Goal: Task Accomplishment & Management: Use online tool/utility

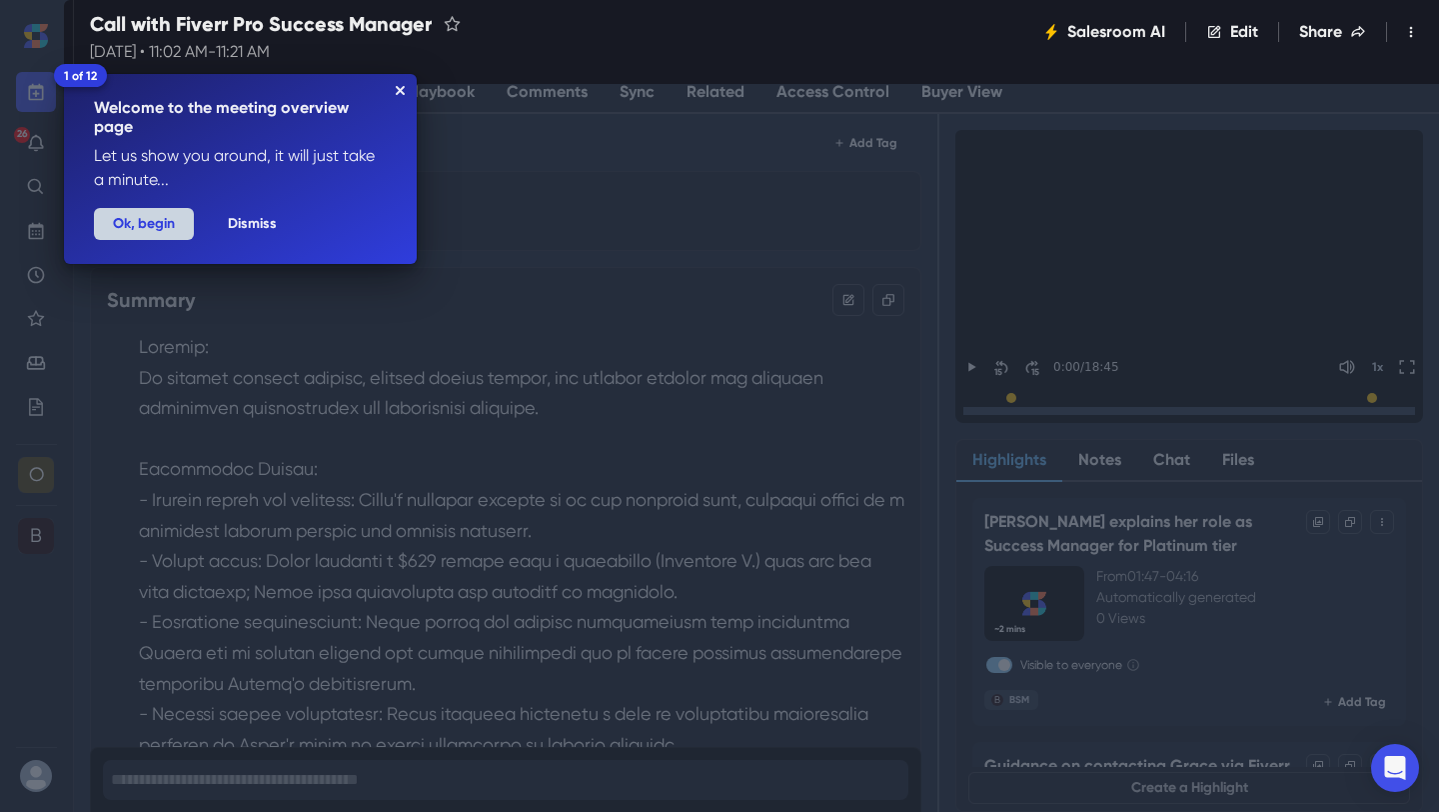
click at [142, 223] on button "Ok, begin" at bounding box center [144, 224] width 100 height 32
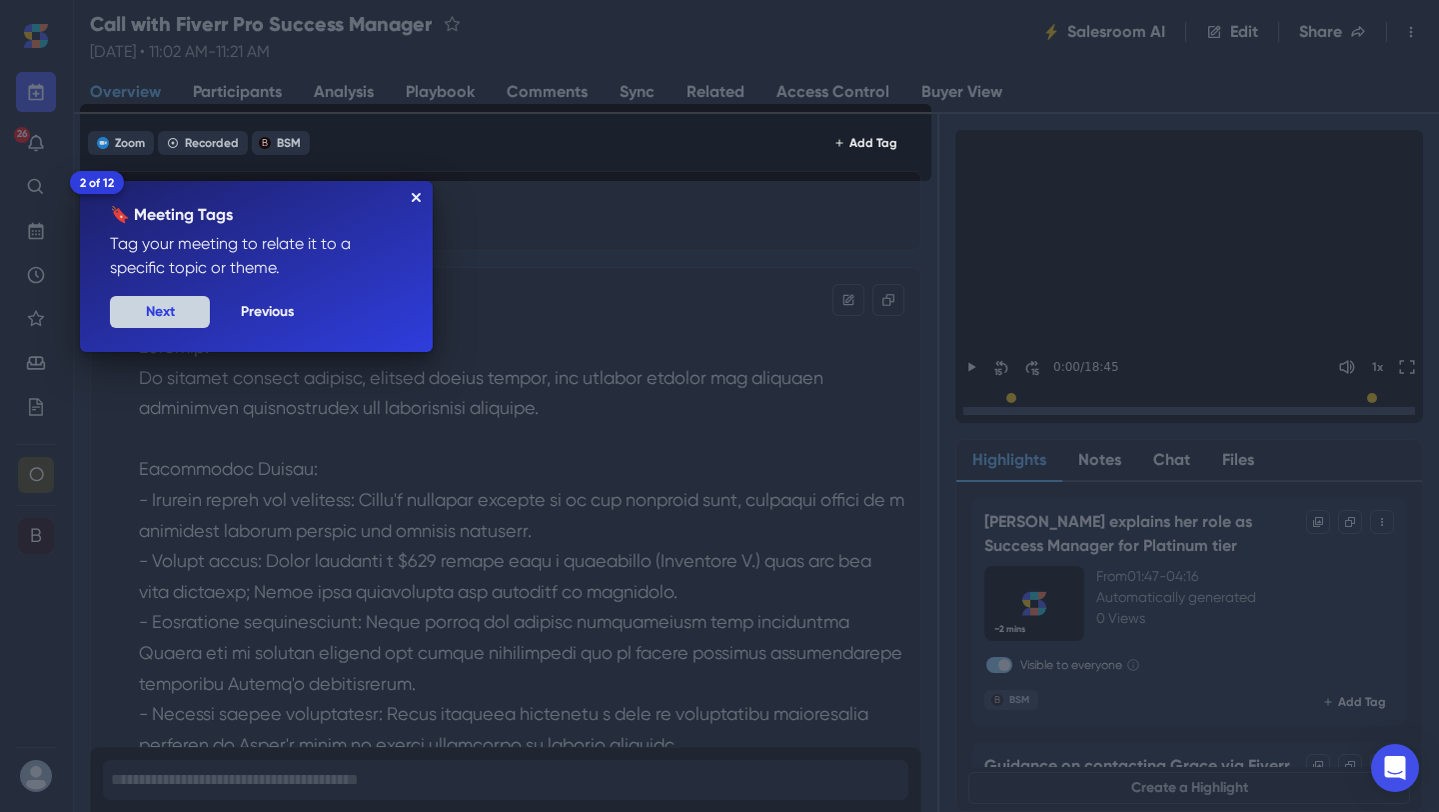
click at [166, 322] on button "Next" at bounding box center [160, 312] width 100 height 32
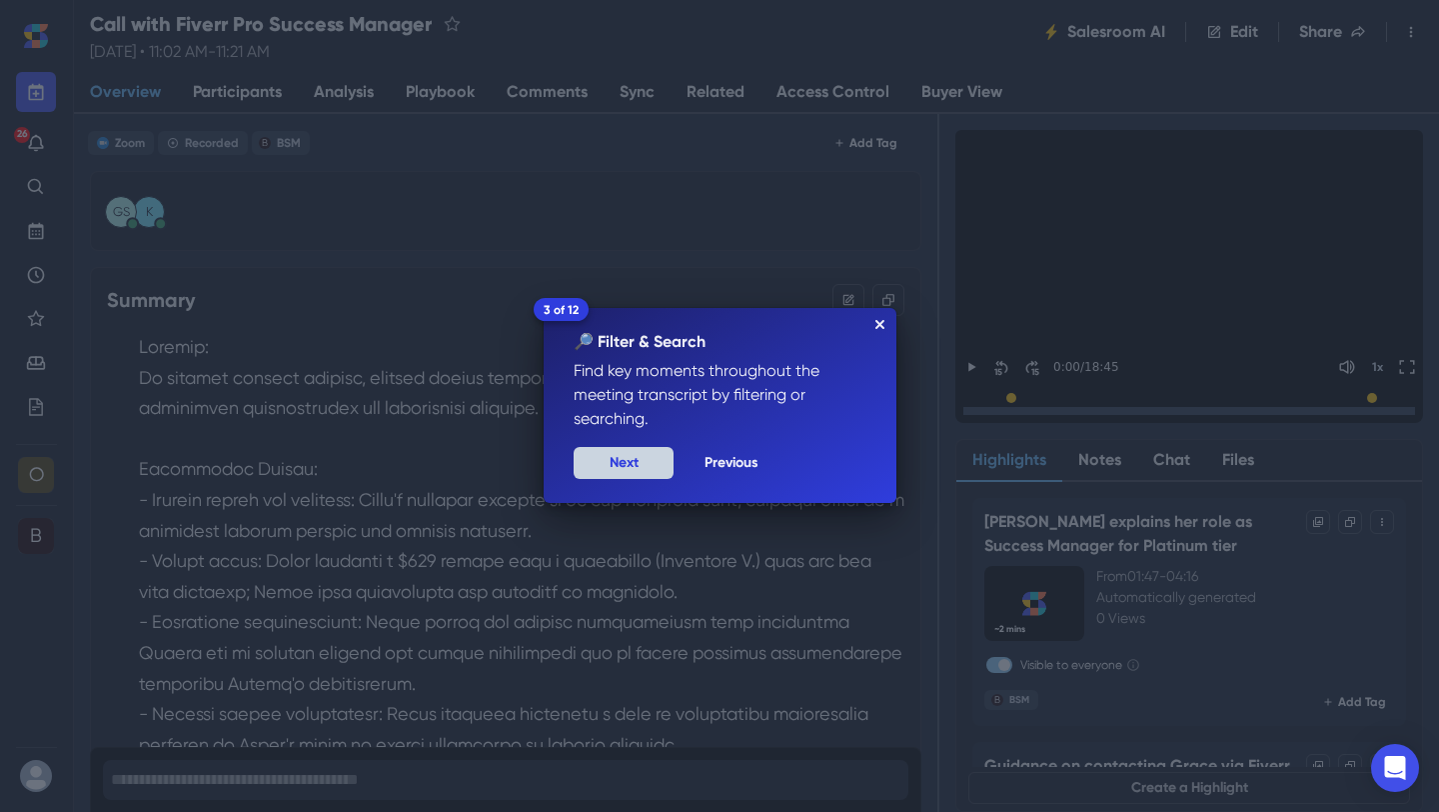
scroll to position [1910, 0]
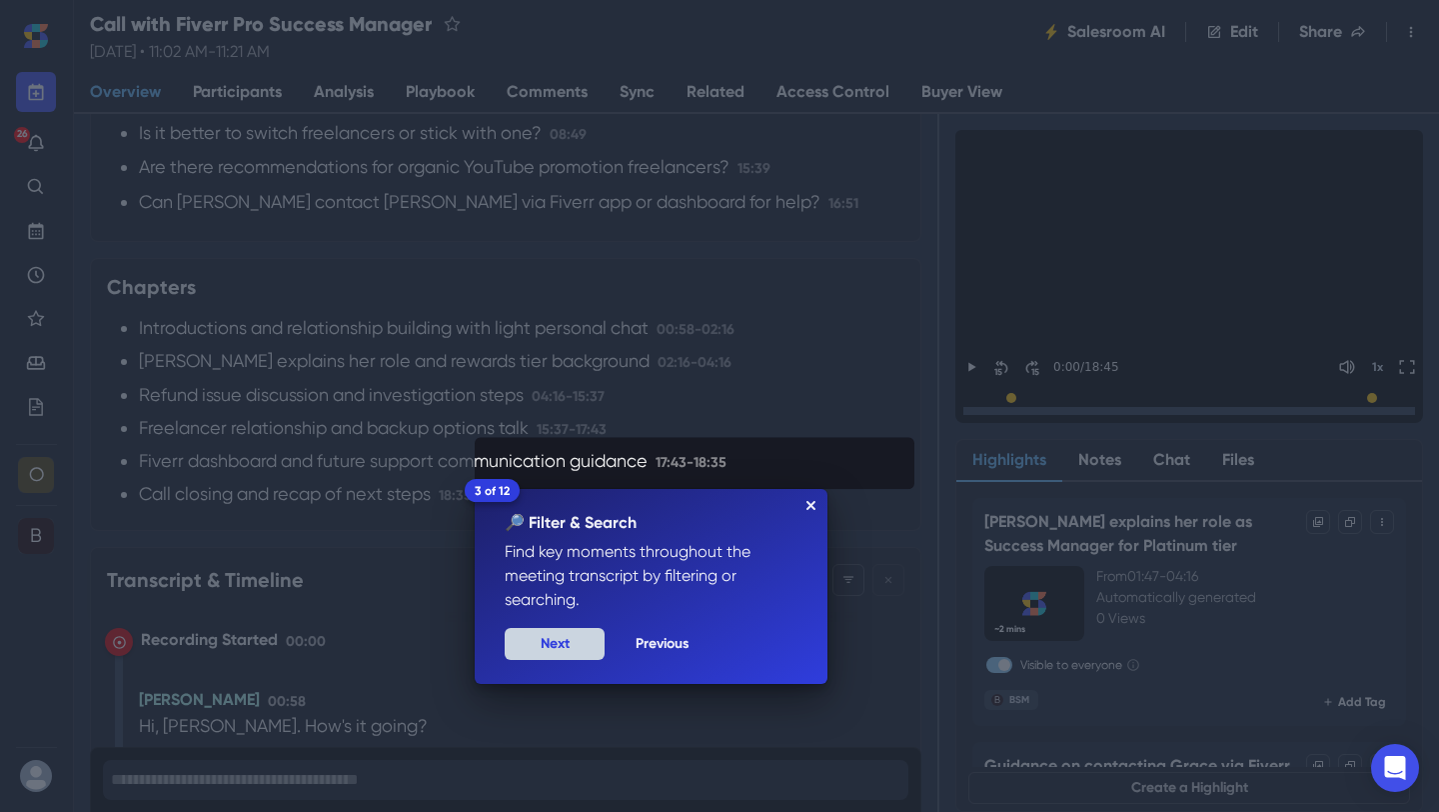
click at [585, 636] on button "Next" at bounding box center [555, 644] width 100 height 32
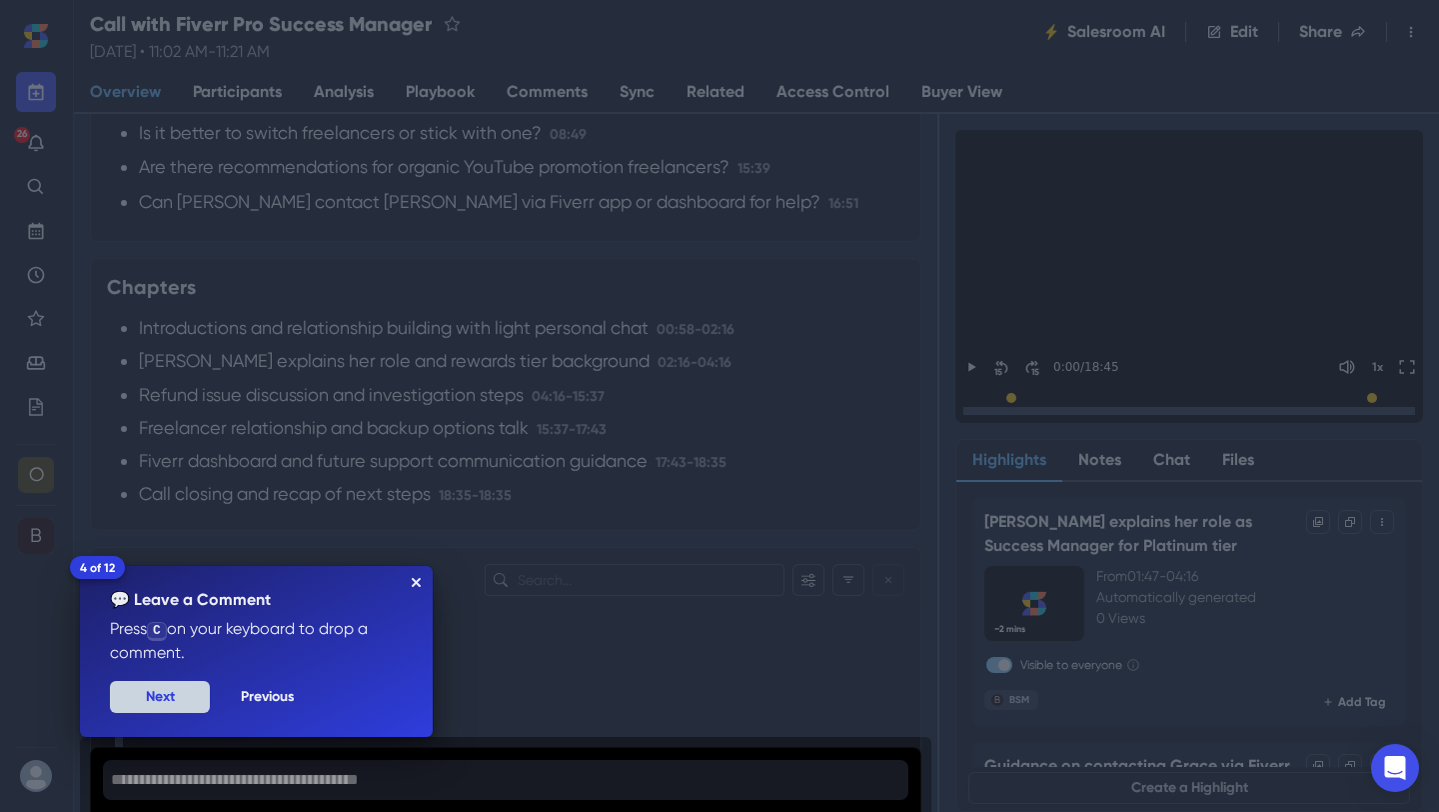
click at [186, 701] on button "Next" at bounding box center [160, 697] width 100 height 32
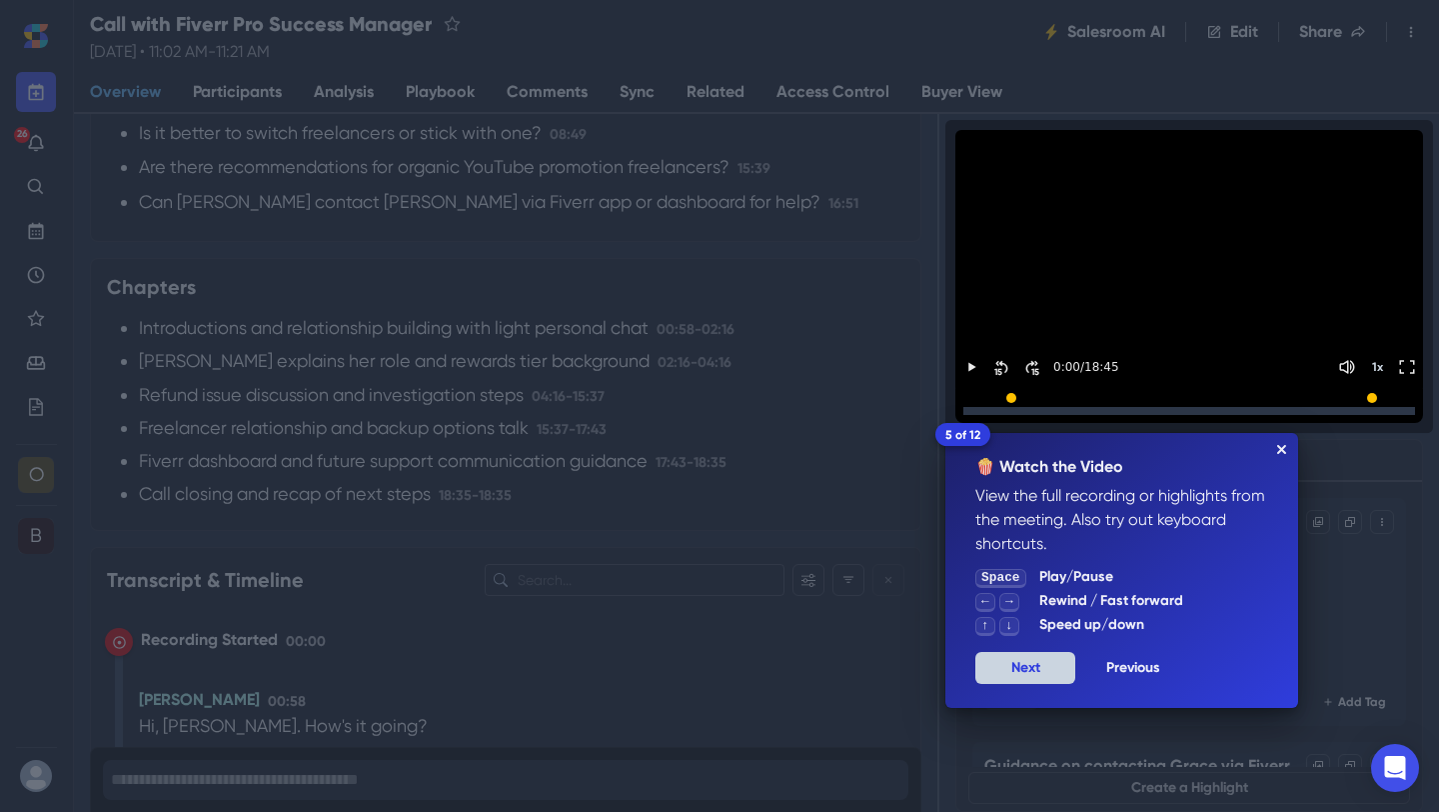
click at [1026, 667] on button "Next" at bounding box center [1026, 668] width 100 height 32
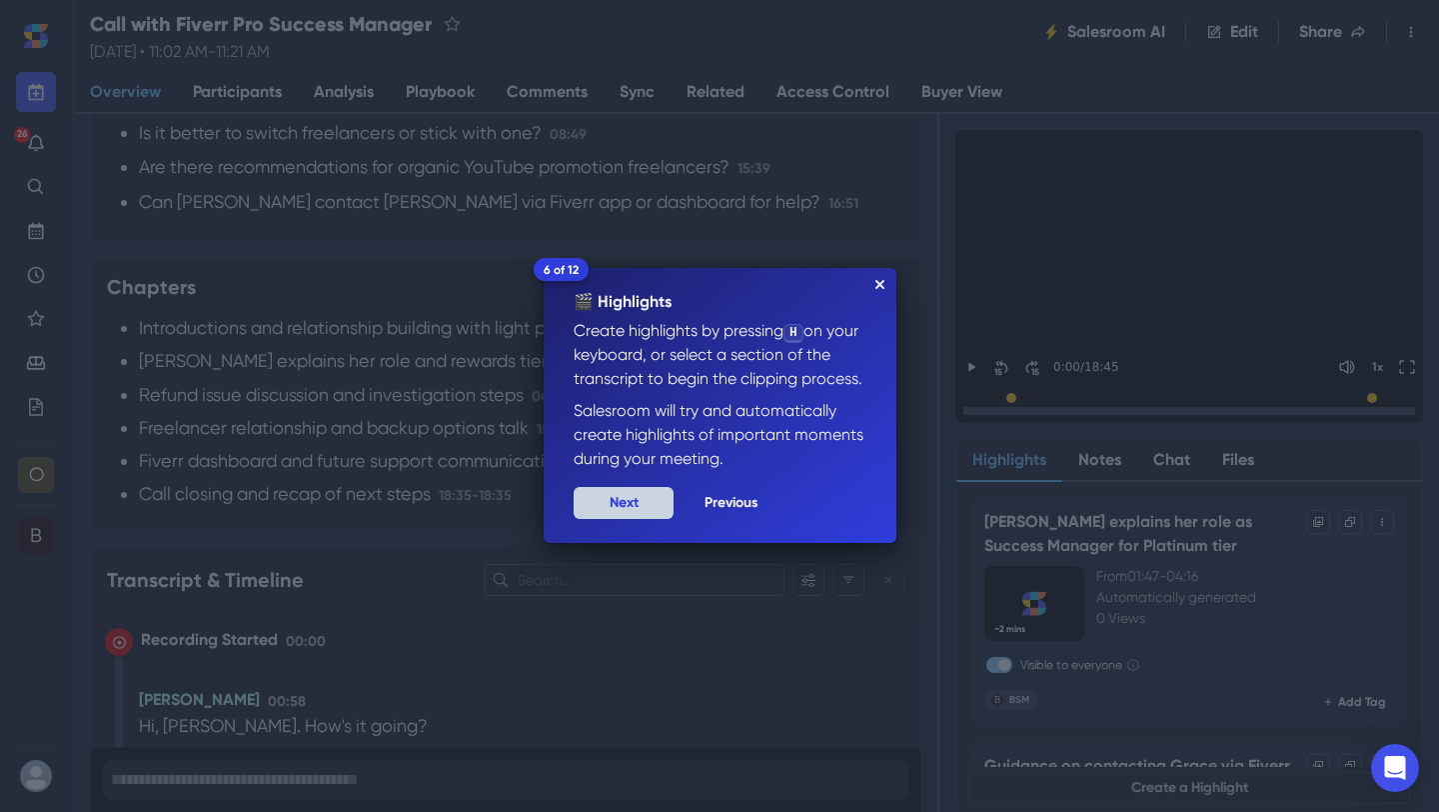
scroll to position [1, 0]
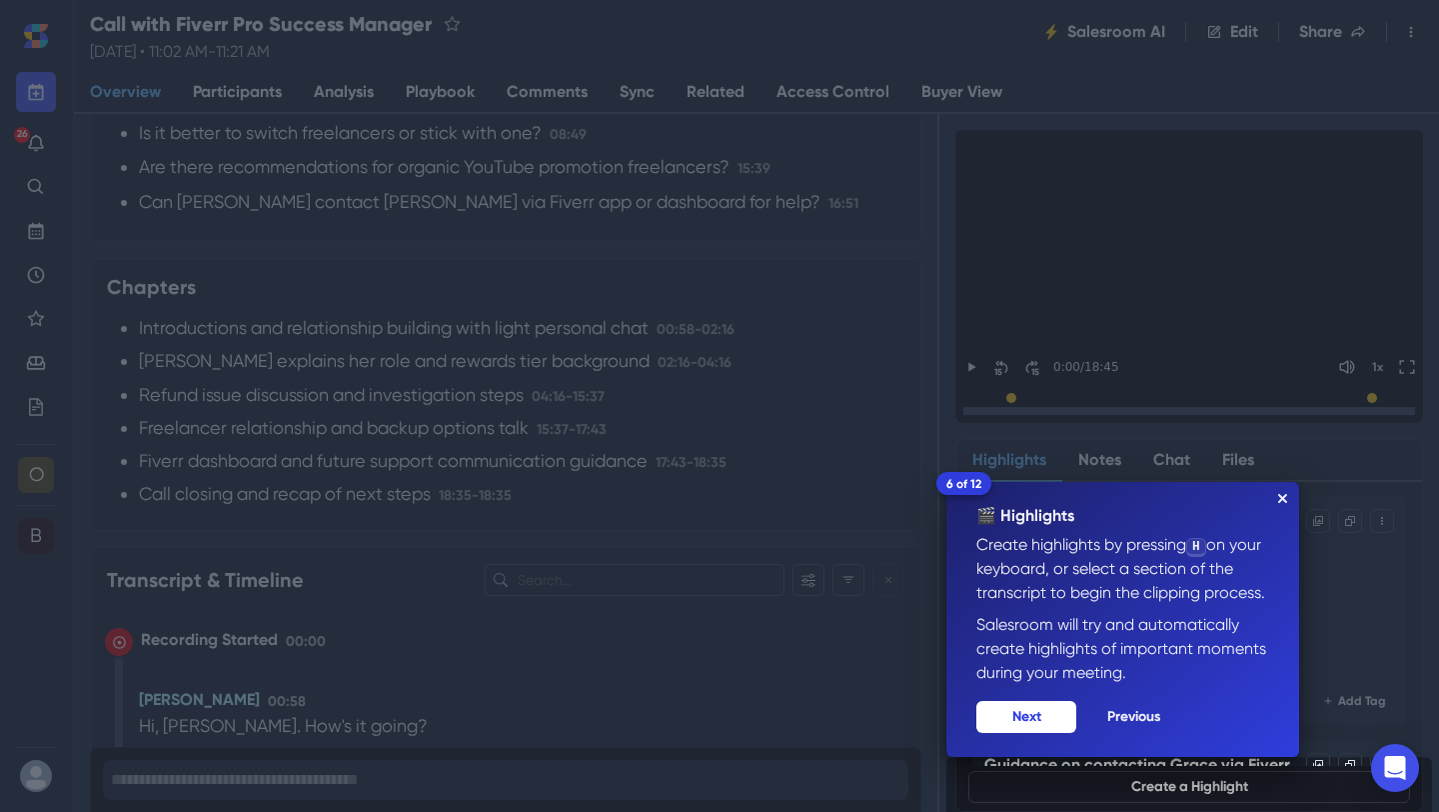
click at [1033, 724] on button "Next" at bounding box center [1027, 717] width 100 height 32
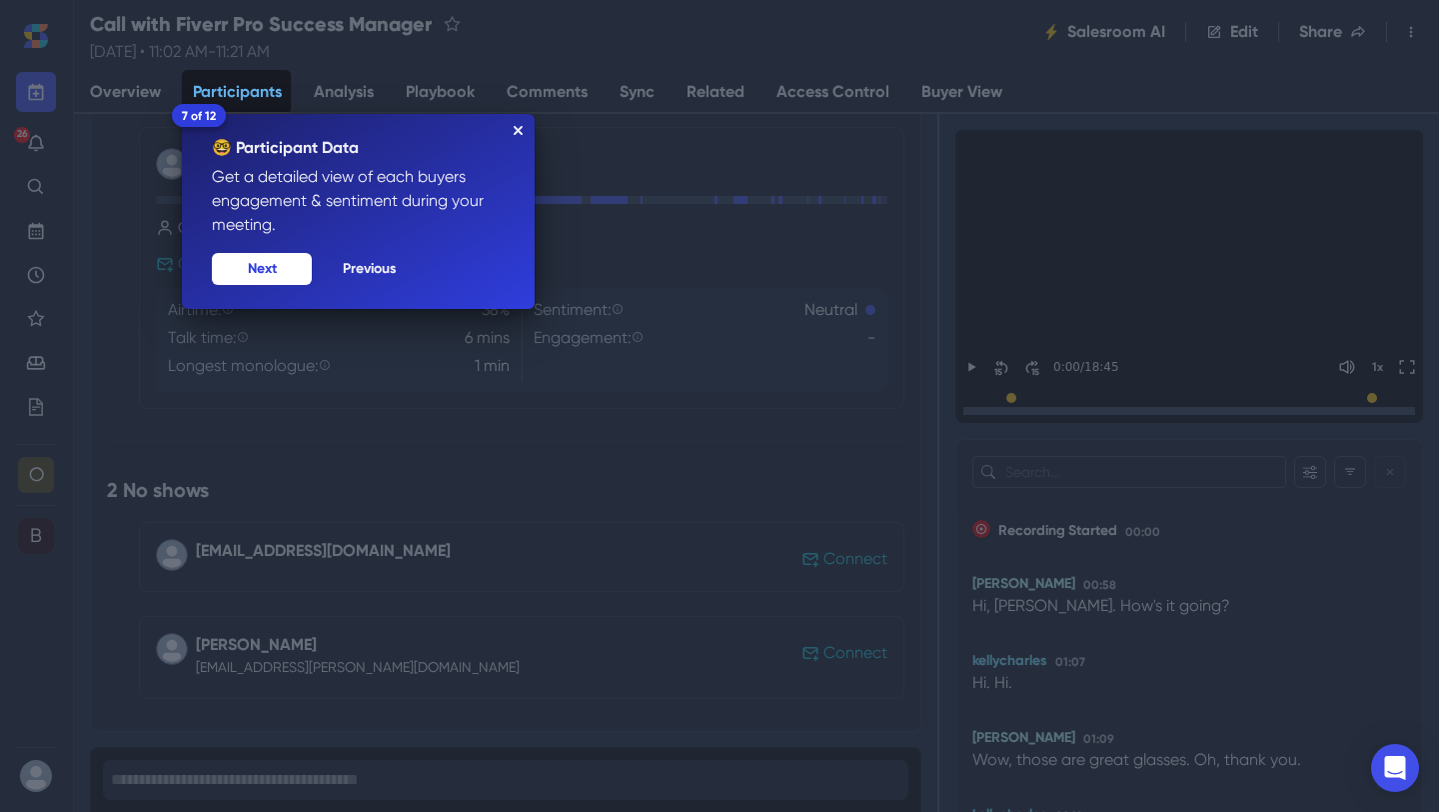
scroll to position [415, 0]
click at [255, 264] on button "Next" at bounding box center [262, 269] width 100 height 32
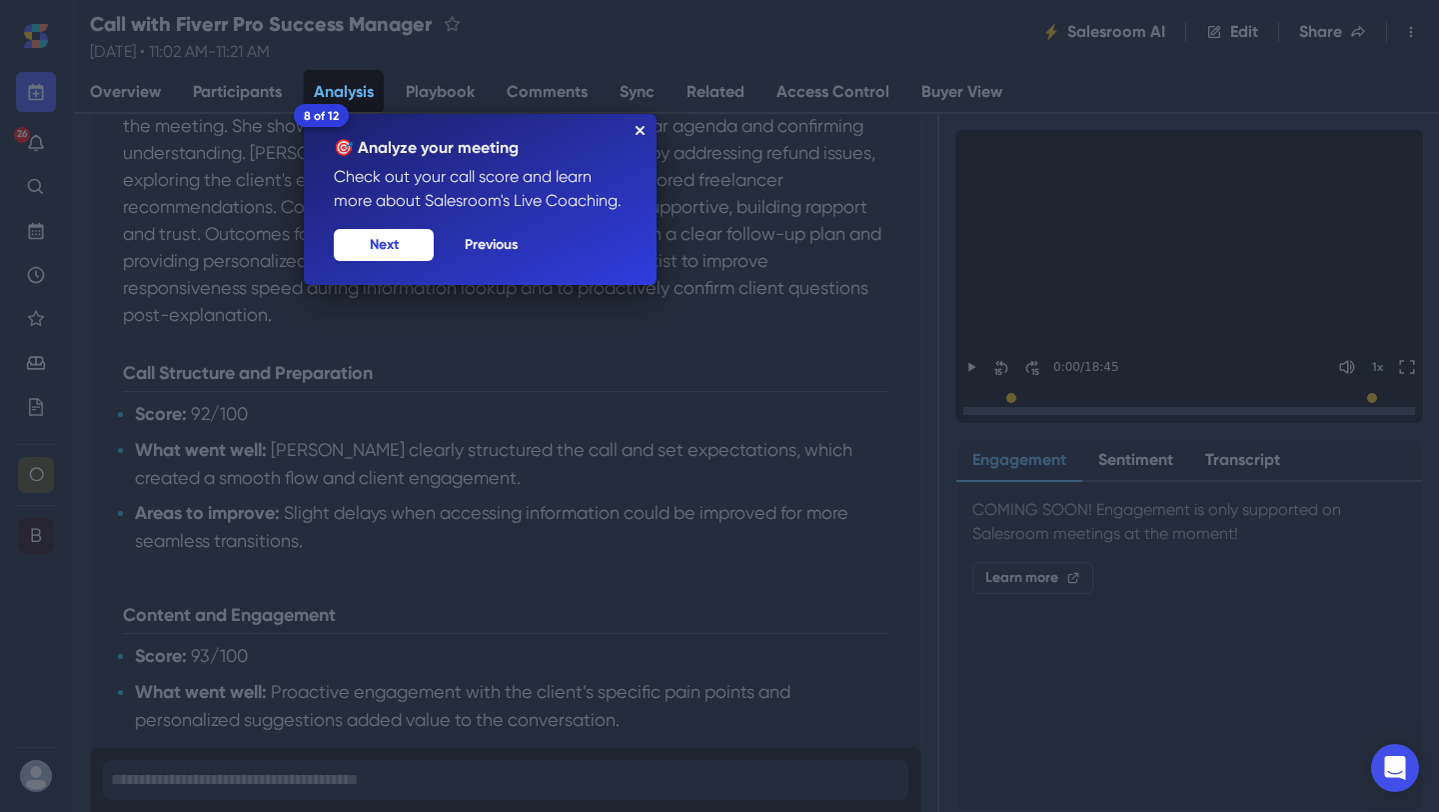
scroll to position [1712, 0]
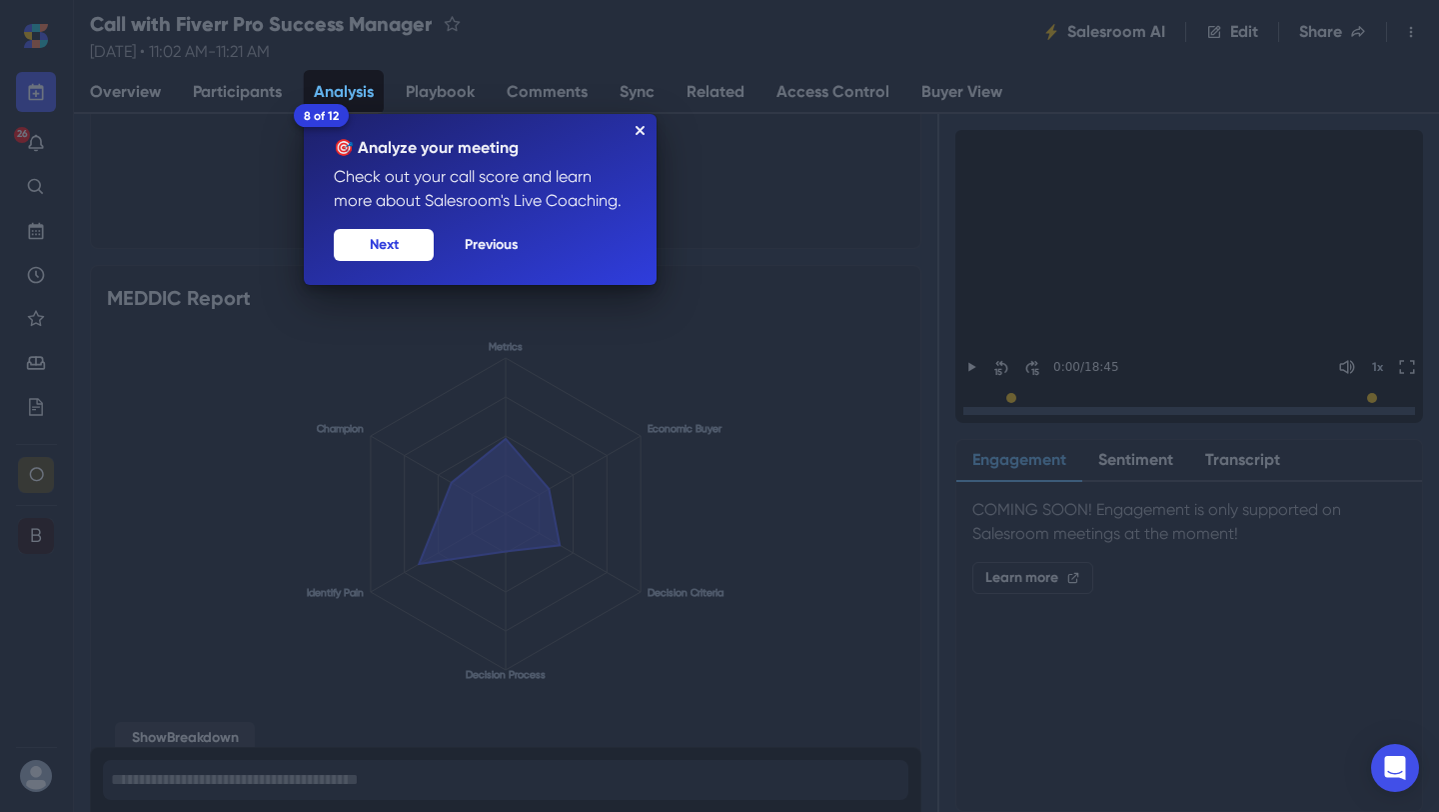
click at [637, 130] on icon "Close Tour" at bounding box center [640, 130] width 9 height 9
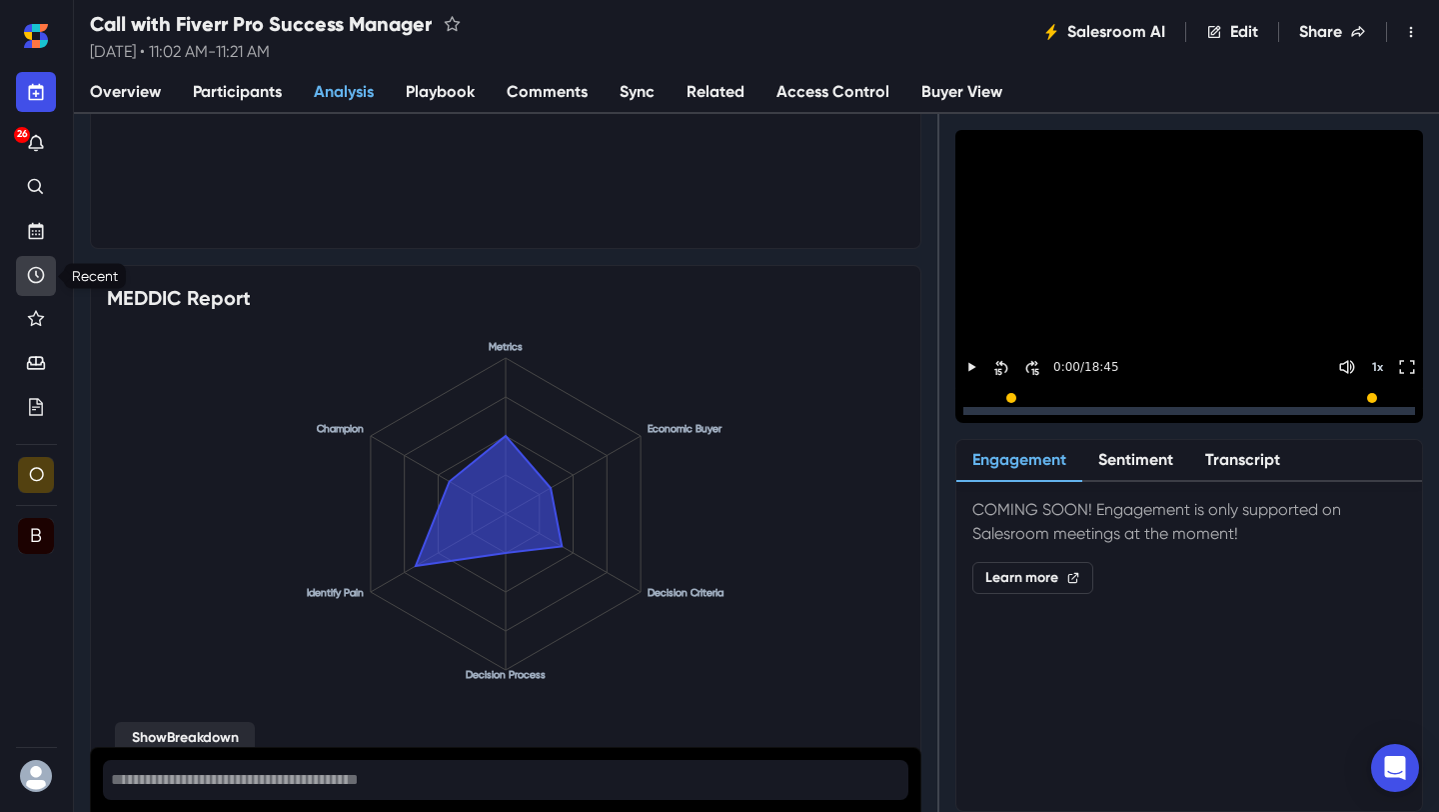
click at [43, 271] on icon "Recent" at bounding box center [36, 275] width 17 height 17
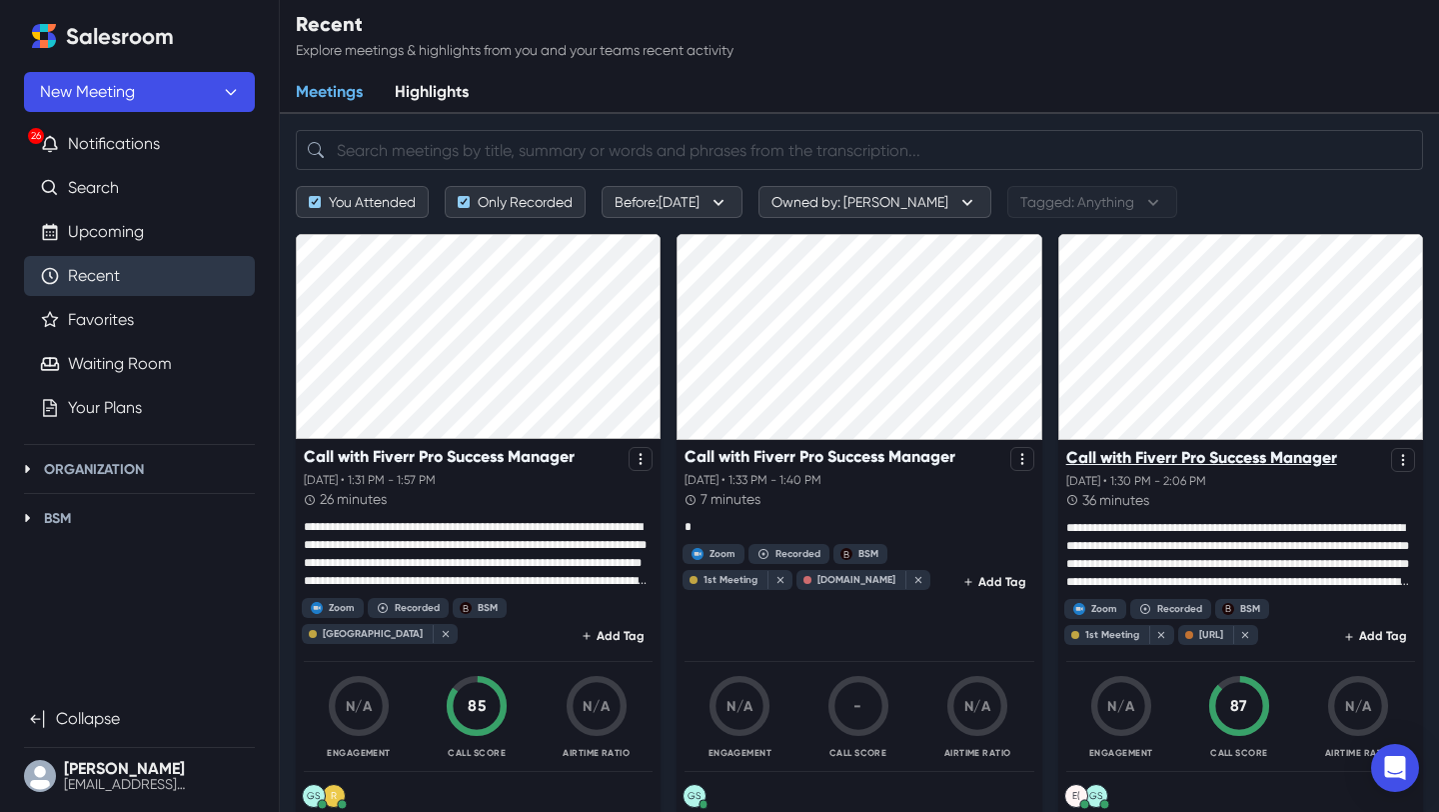
click at [1254, 452] on p "Call with Fiverr Pro Success Manager" at bounding box center [1202, 457] width 271 height 19
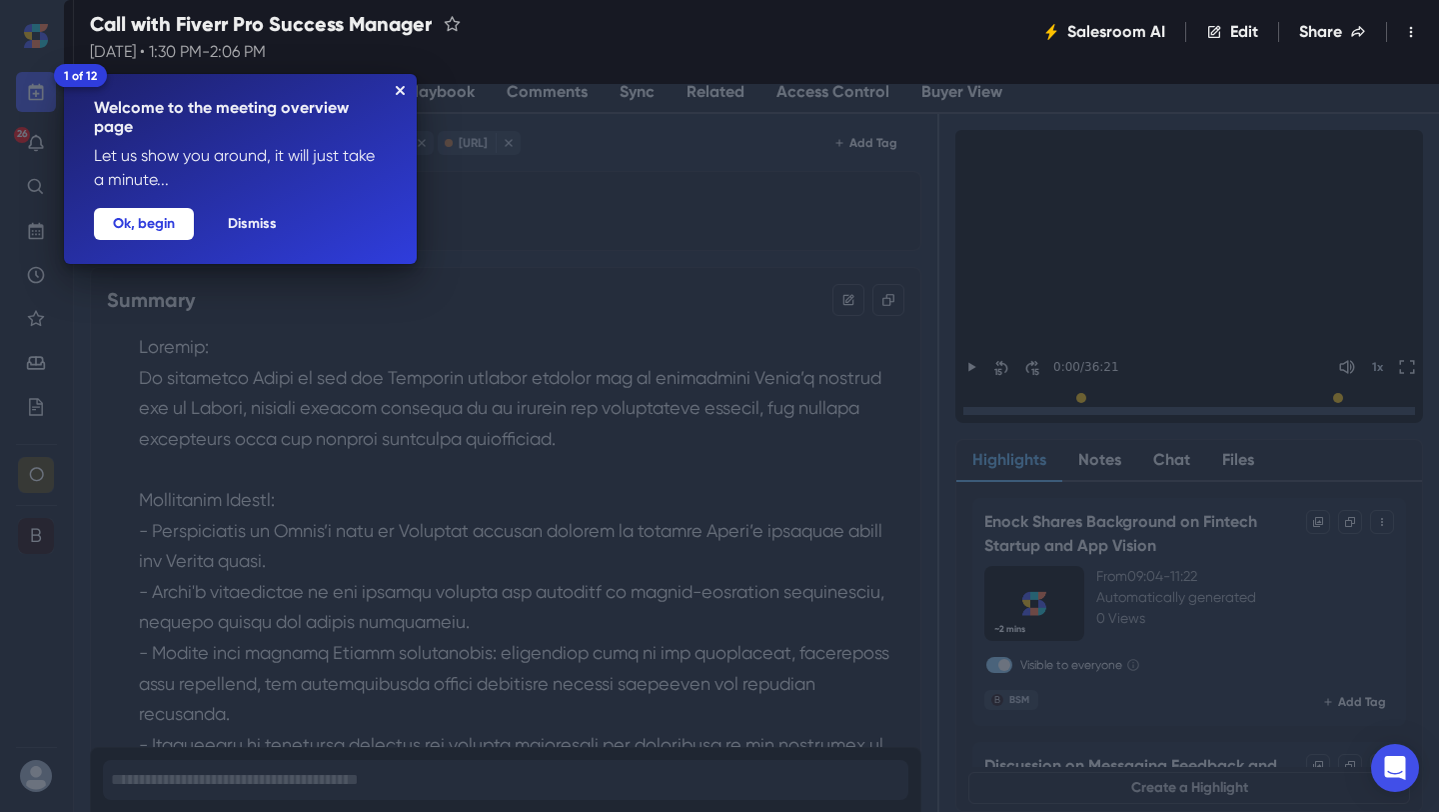
click at [402, 86] on icon "Close Tour" at bounding box center [400, 90] width 9 height 9
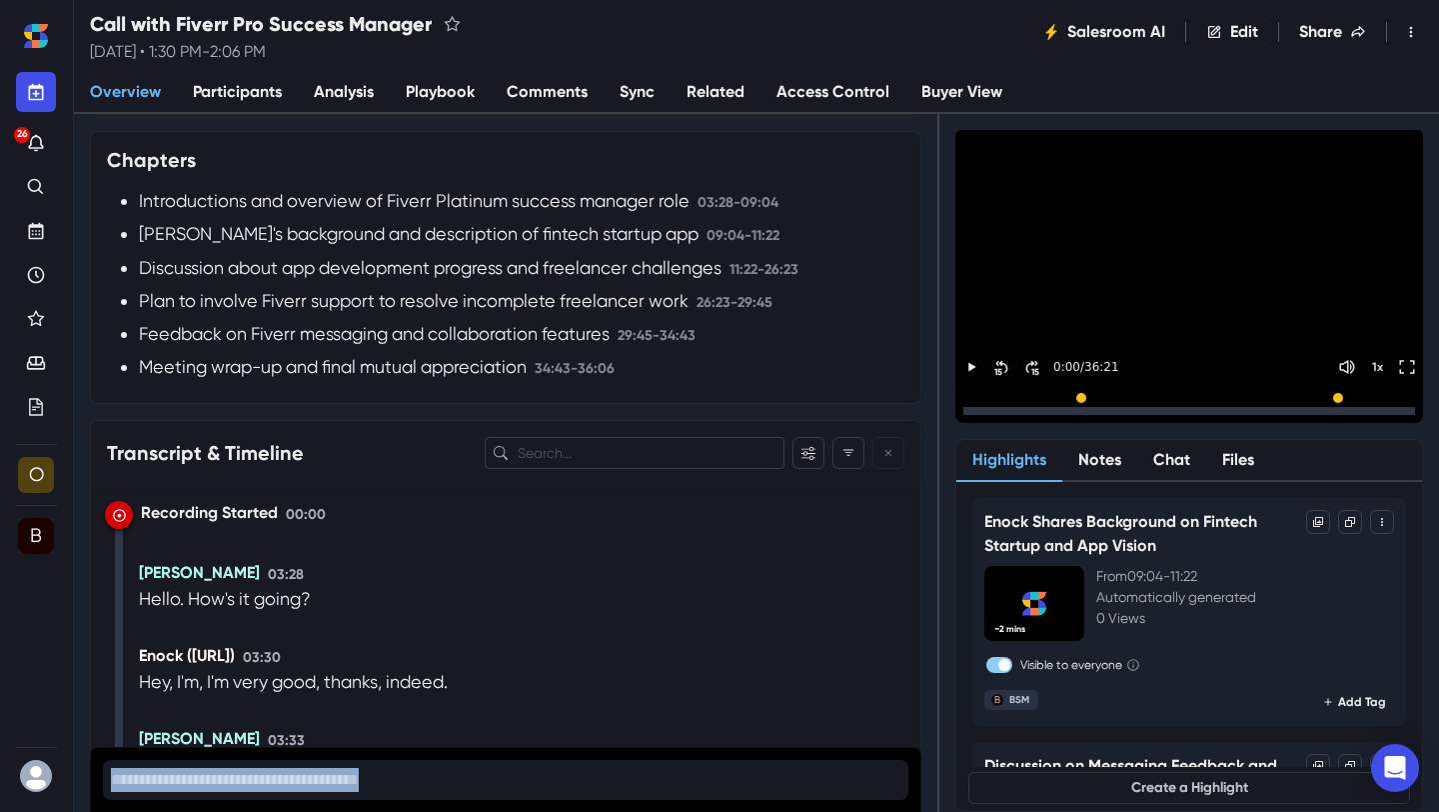
scroll to position [2109, 0]
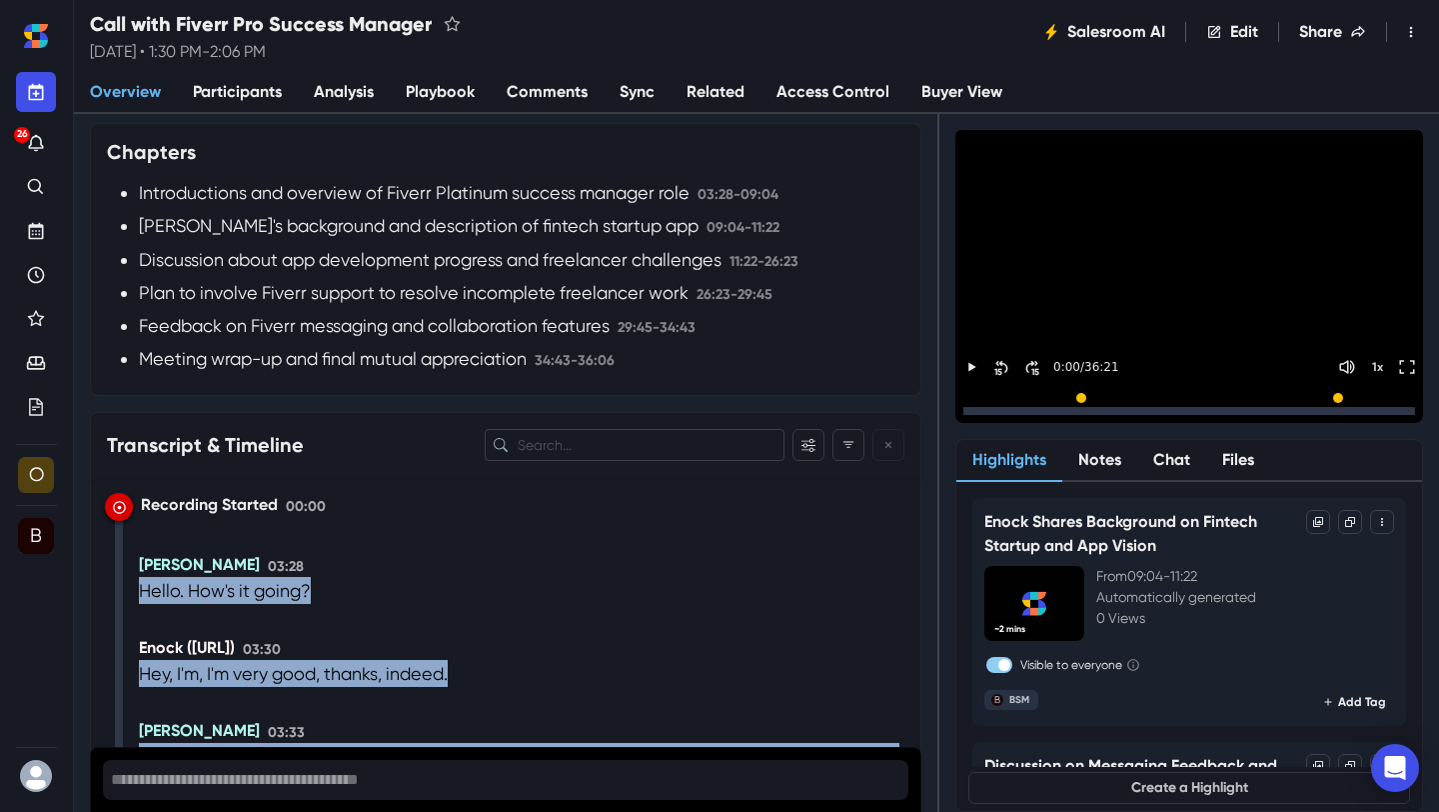
drag, startPoint x: 255, startPoint y: 632, endPoint x: 132, endPoint y: 480, distance: 195.4
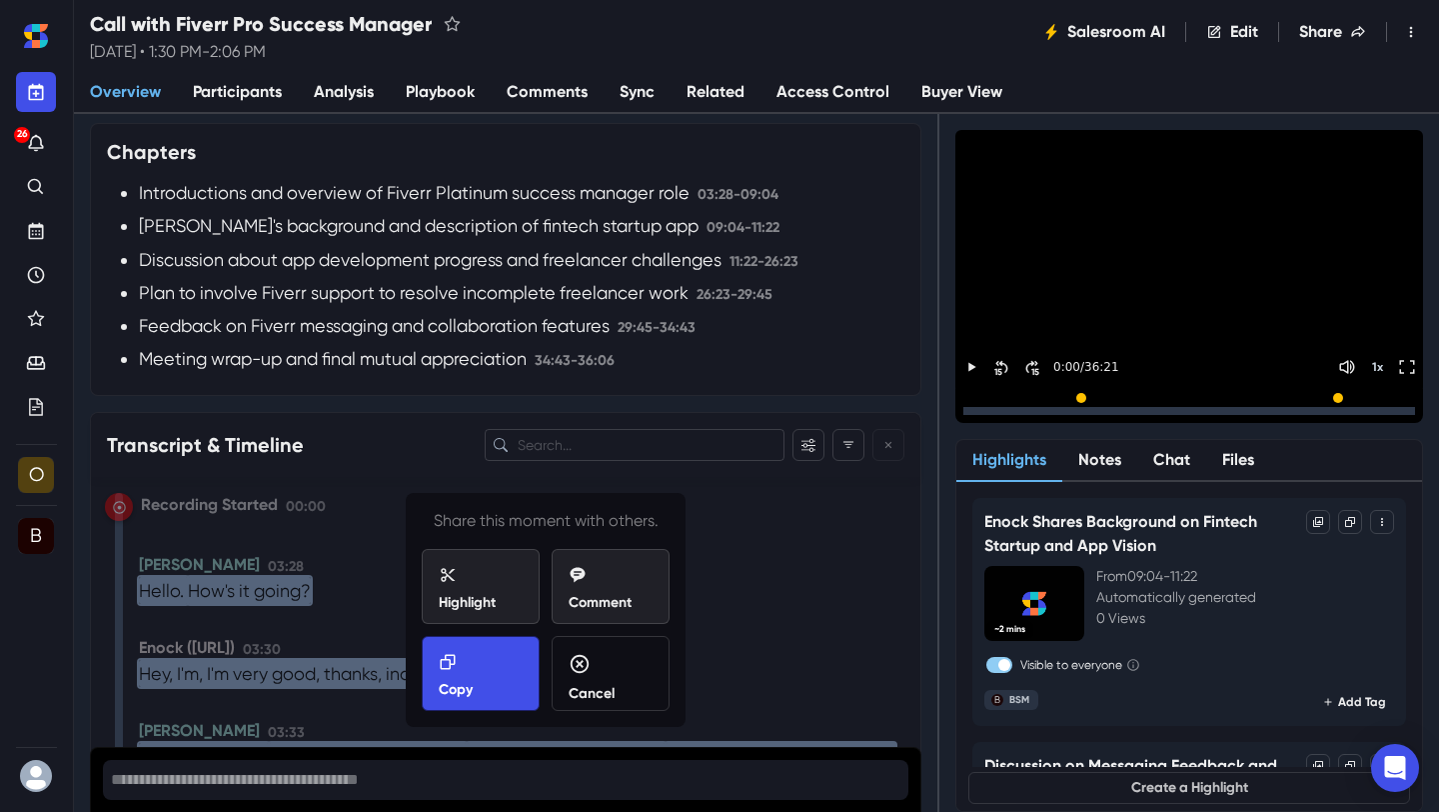
click at [496, 653] on div "Copy" at bounding box center [481, 676] width 84 height 47
